Goal: Register for event/course

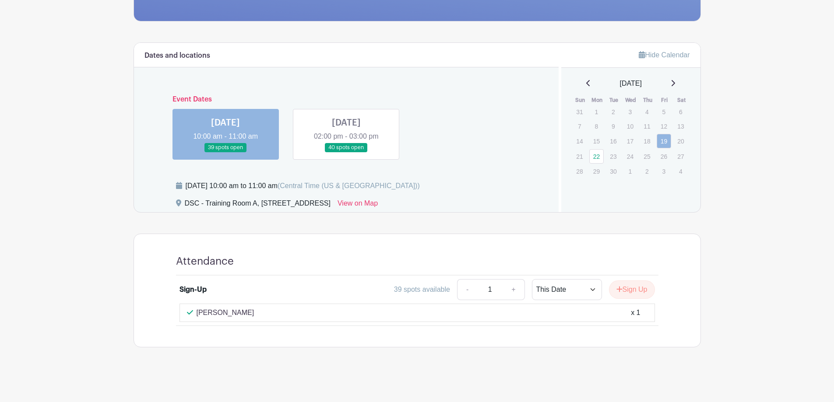
scroll to position [208, 0]
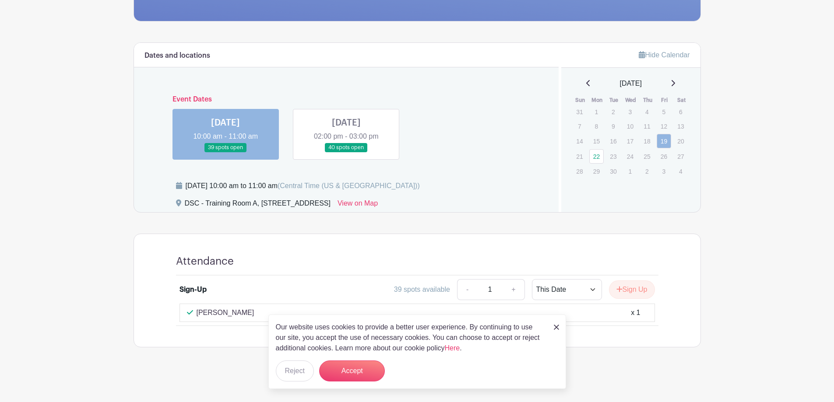
click at [346, 152] on link at bounding box center [346, 152] width 0 height 0
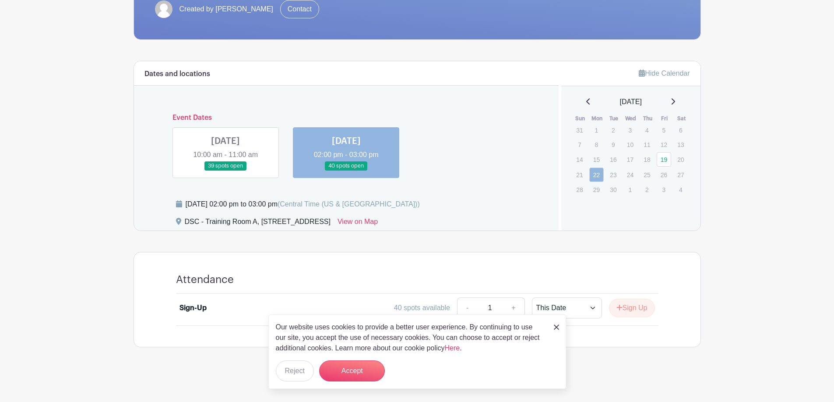
scroll to position [190, 0]
click at [226, 171] on link at bounding box center [226, 171] width 0 height 0
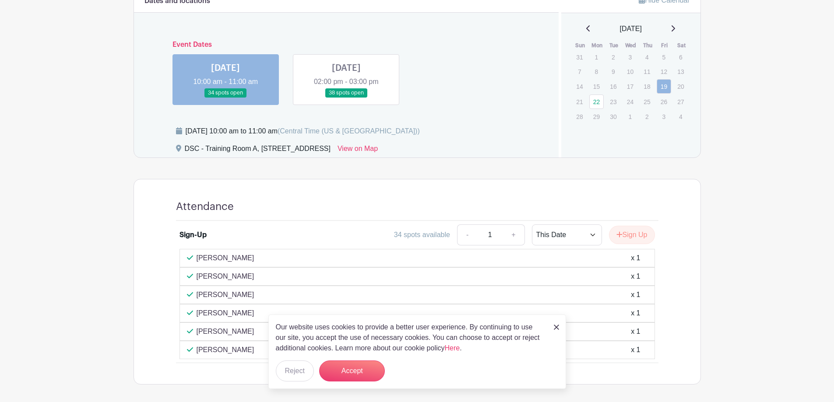
click at [346, 98] on link at bounding box center [346, 98] width 0 height 0
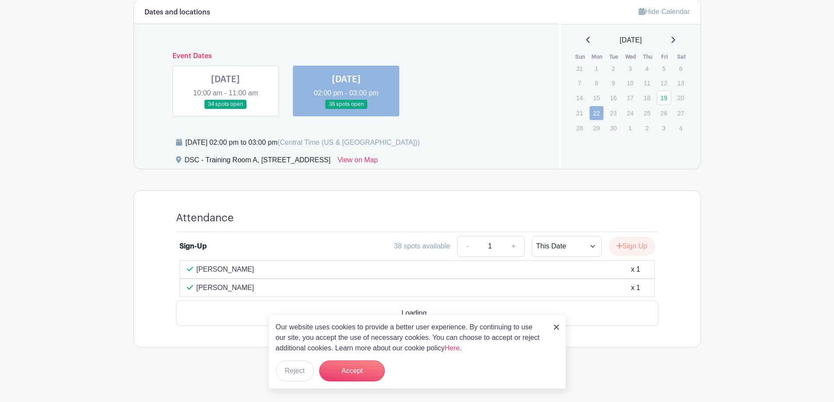
scroll to position [226, 0]
